Goal: Check status: Check status

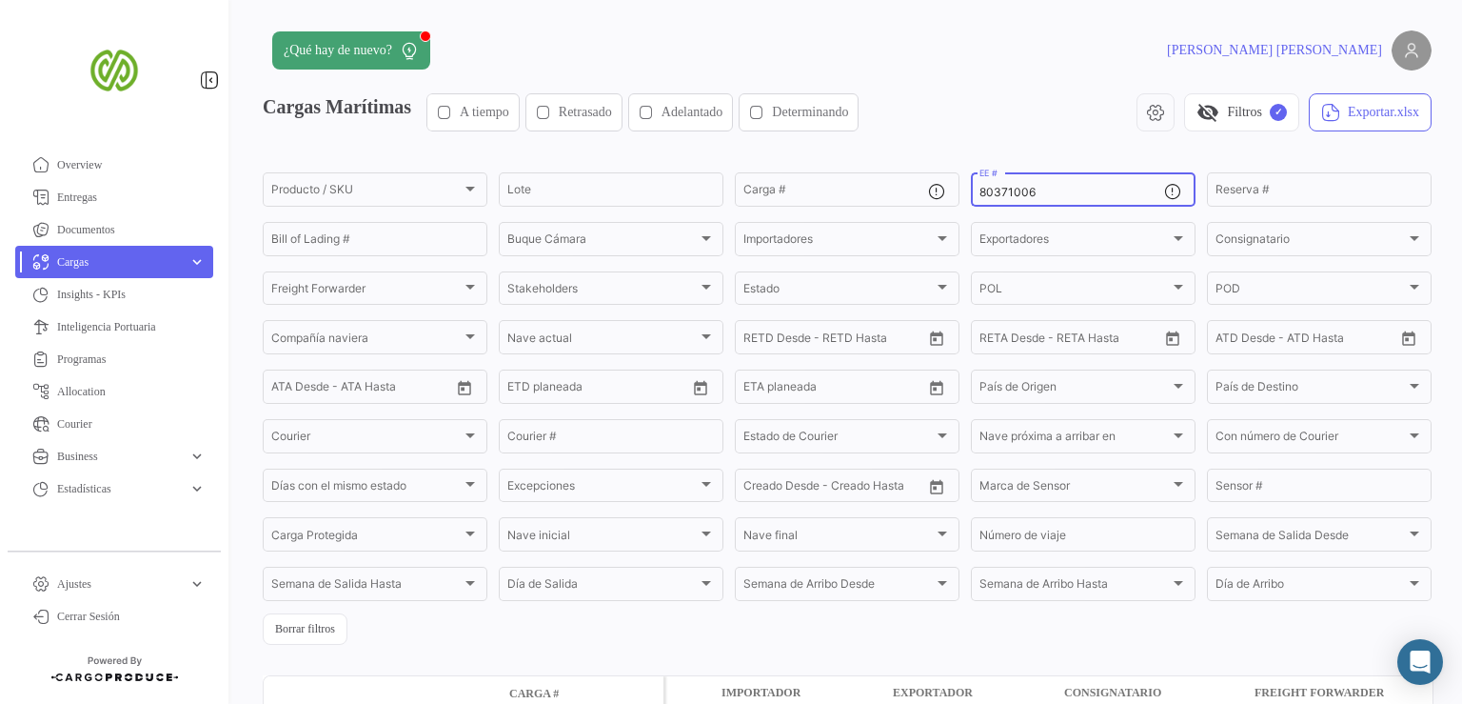
click at [1048, 187] on input "80371006" at bounding box center [1072, 192] width 185 height 13
paste input "2588"
type input "80372588"
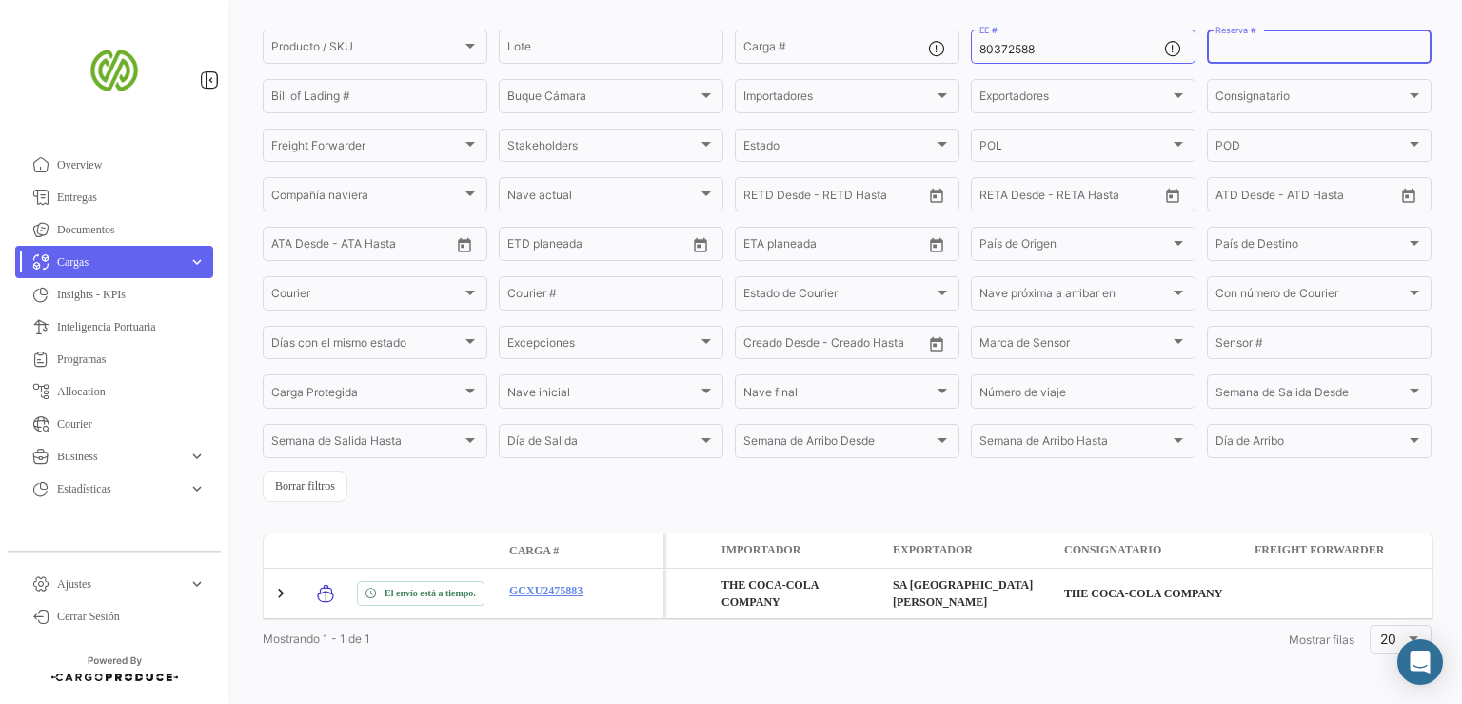
scroll to position [160, 0]
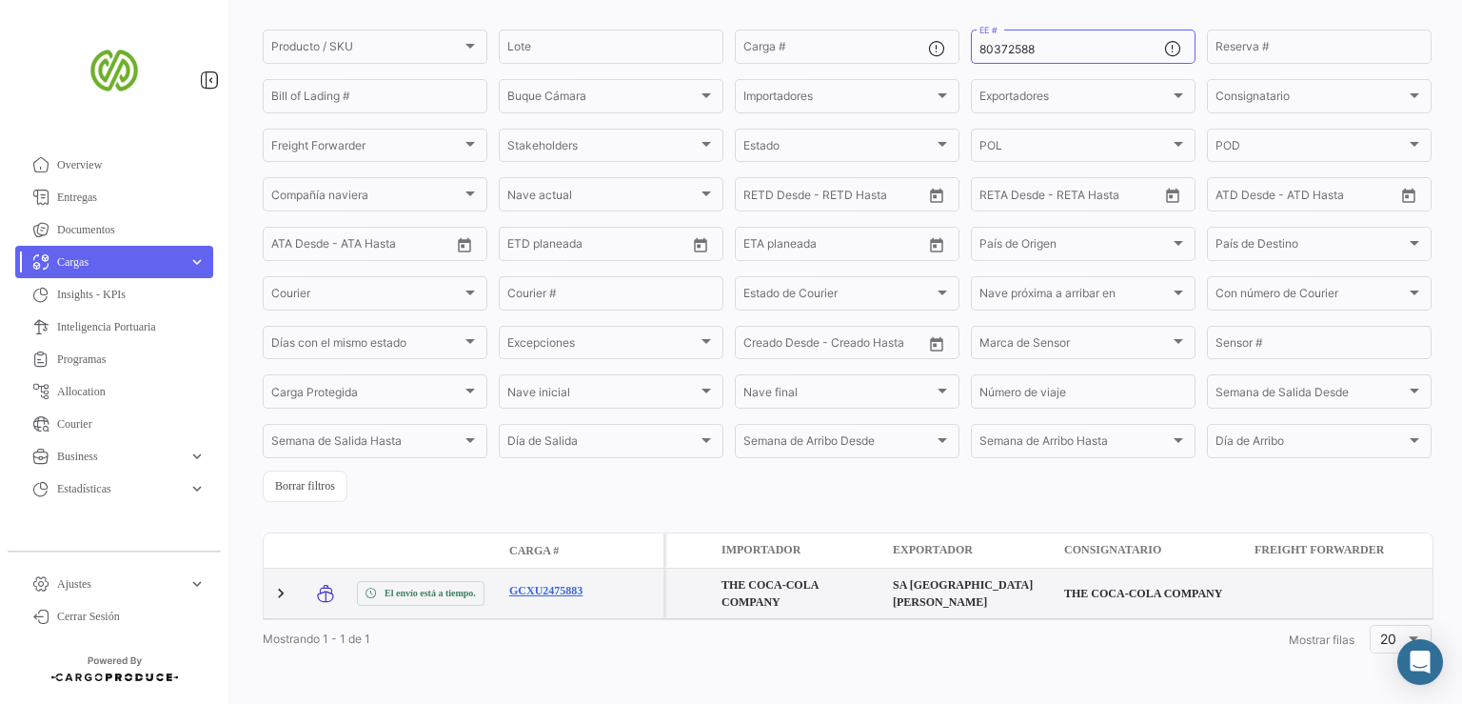
click at [579, 582] on link "GCXU2475883" at bounding box center [558, 590] width 99 height 17
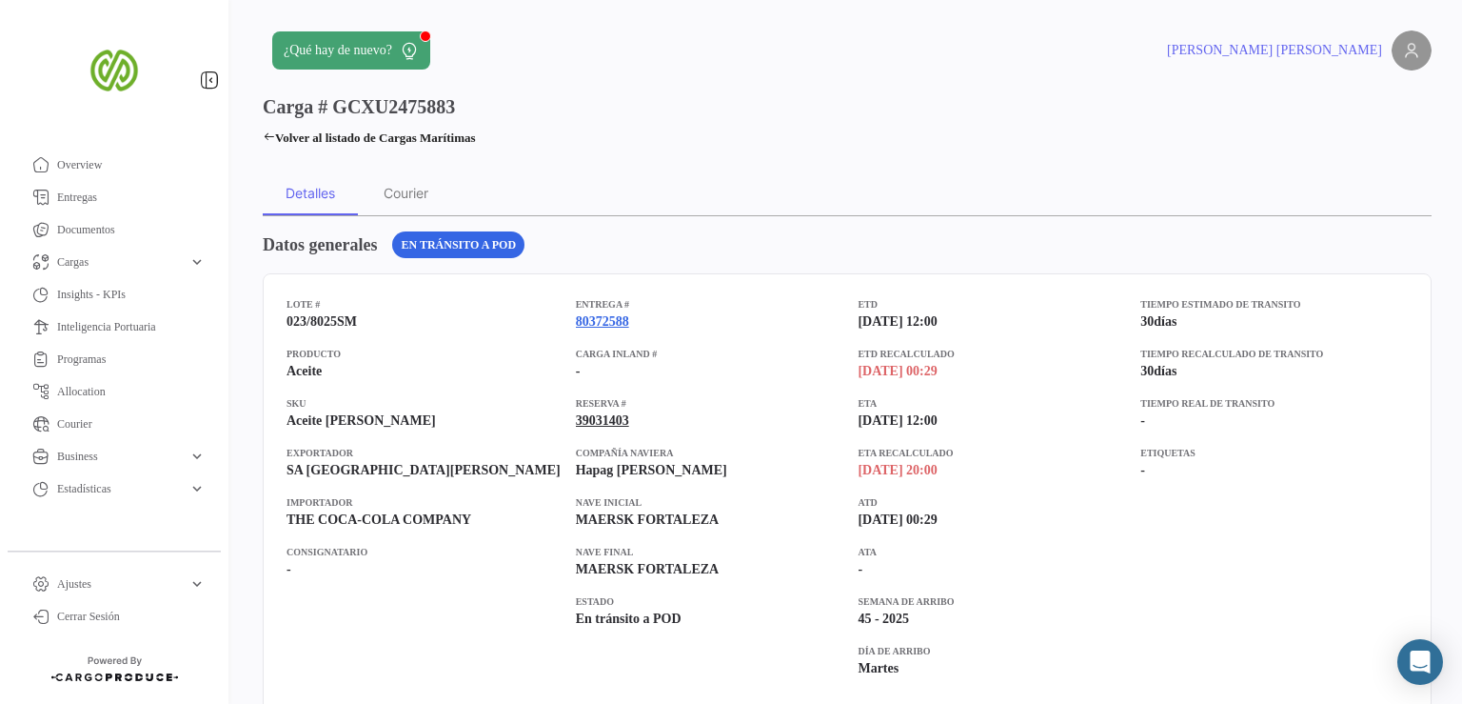
click at [615, 316] on link "80372588" at bounding box center [602, 321] width 53 height 19
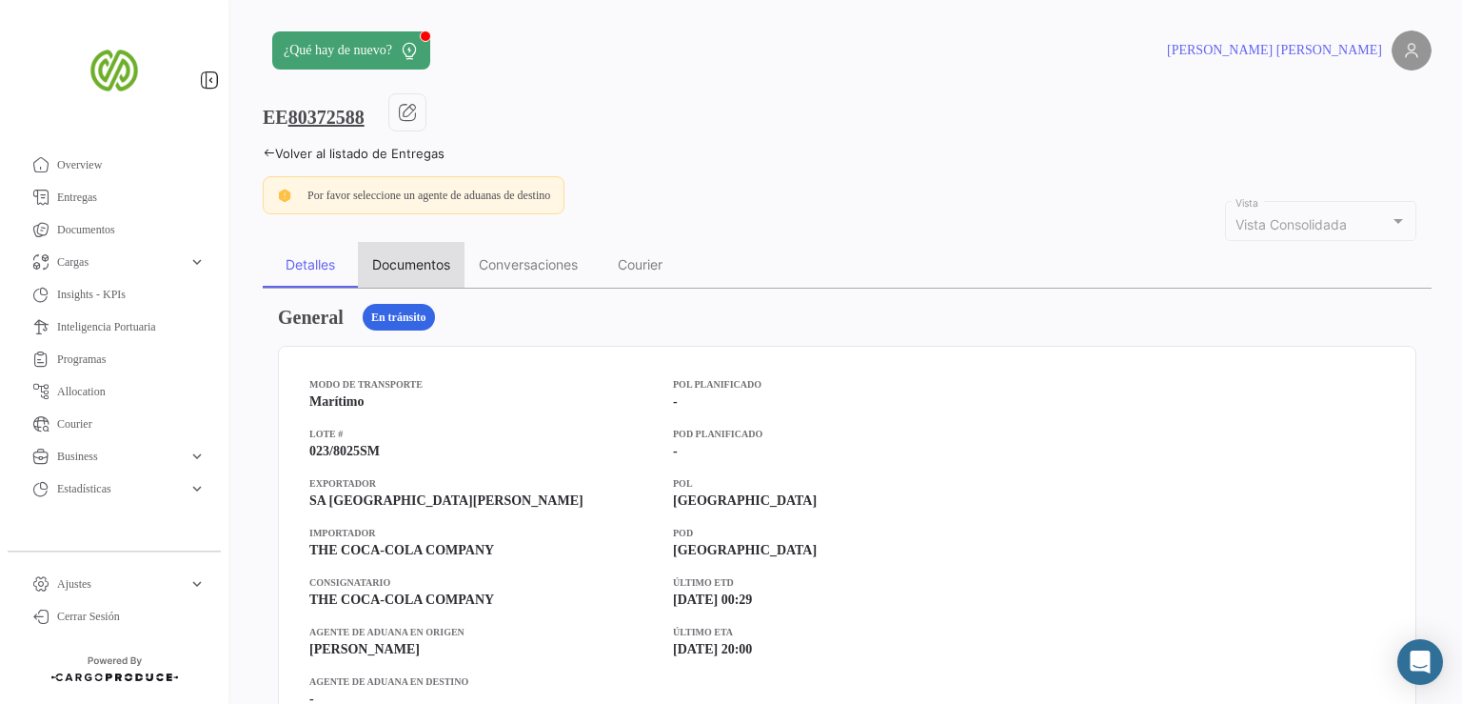
click at [406, 256] on div "Documentos" at bounding box center [411, 264] width 78 height 16
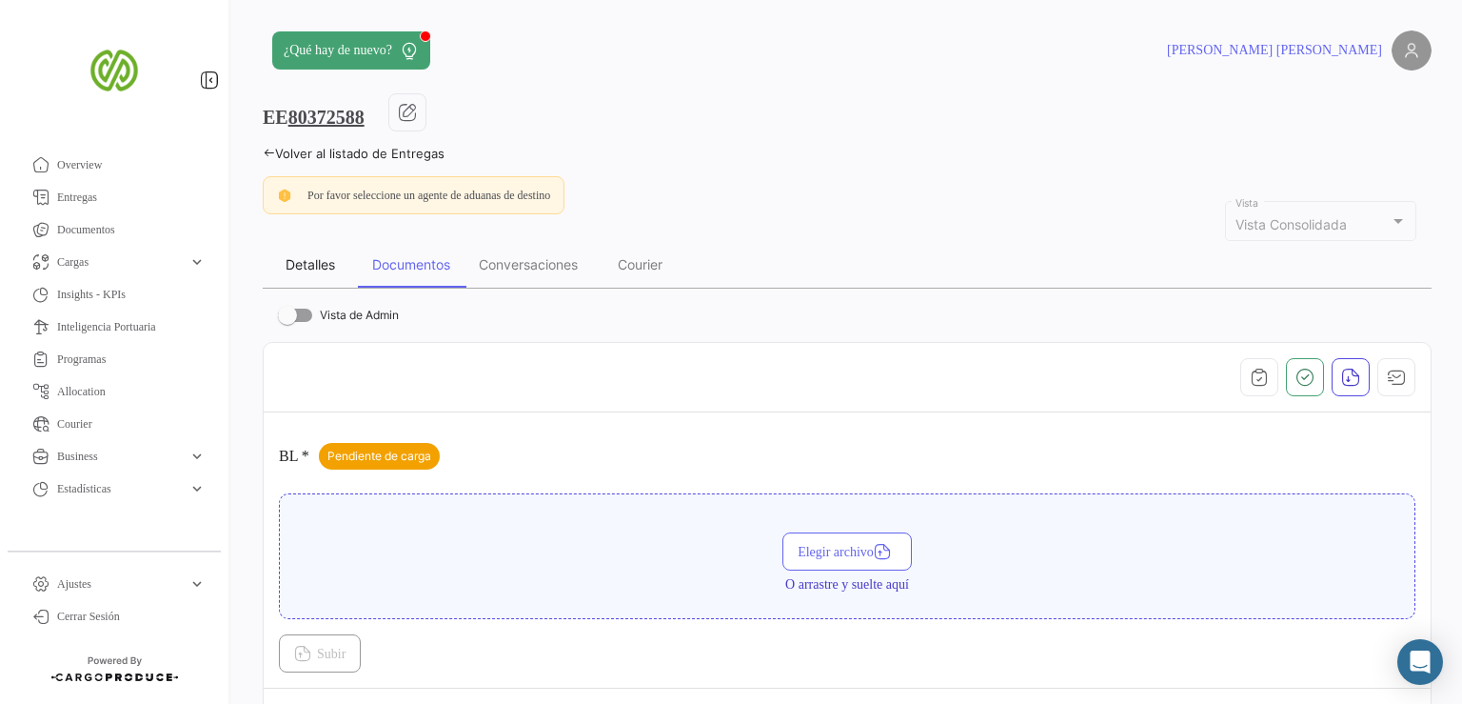
click at [286, 262] on div "Detalles" at bounding box center [311, 264] width 50 height 16
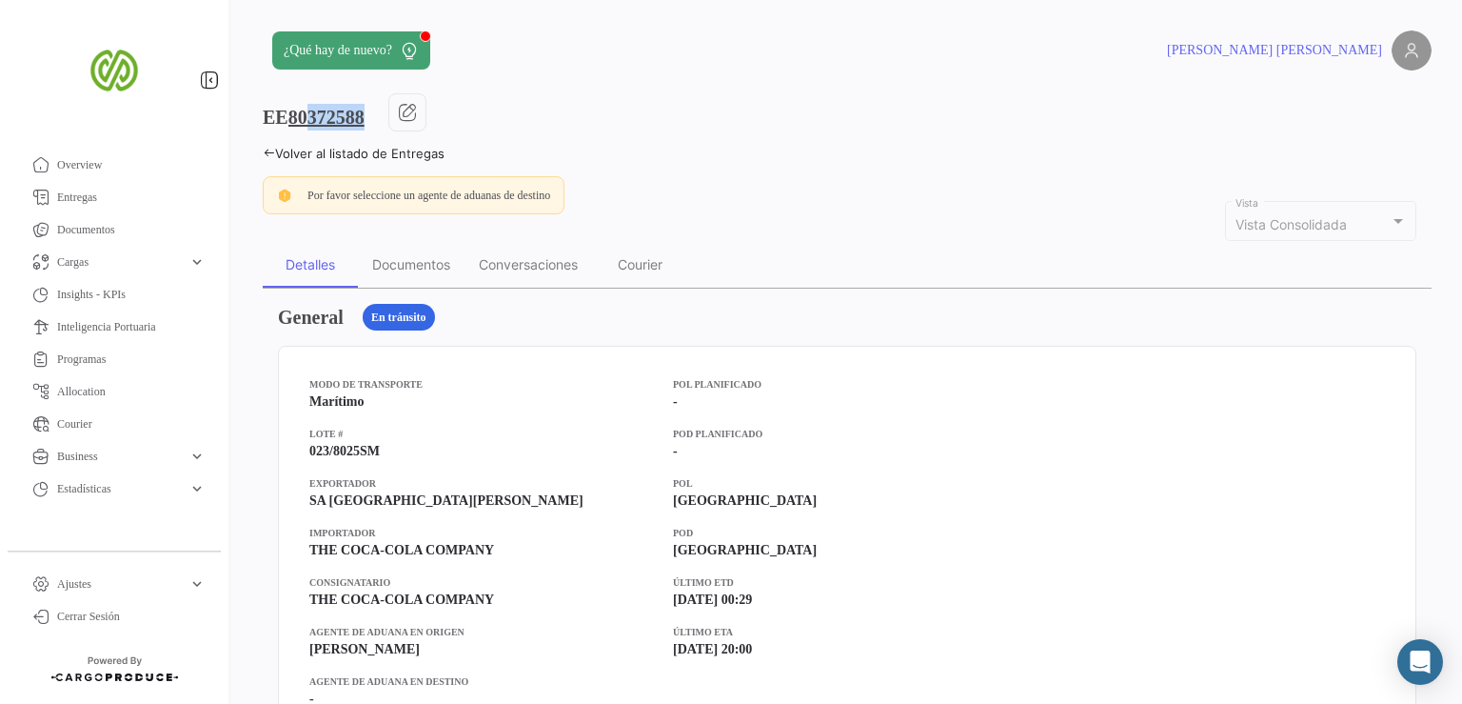
drag, startPoint x: 399, startPoint y: 117, endPoint x: 293, endPoint y: 112, distance: 105.8
click at [293, 112] on div "EE 80372588" at bounding box center [847, 117] width 1169 height 48
copy tcxspan "80372588"
